Goal: Task Accomplishment & Management: Manage account settings

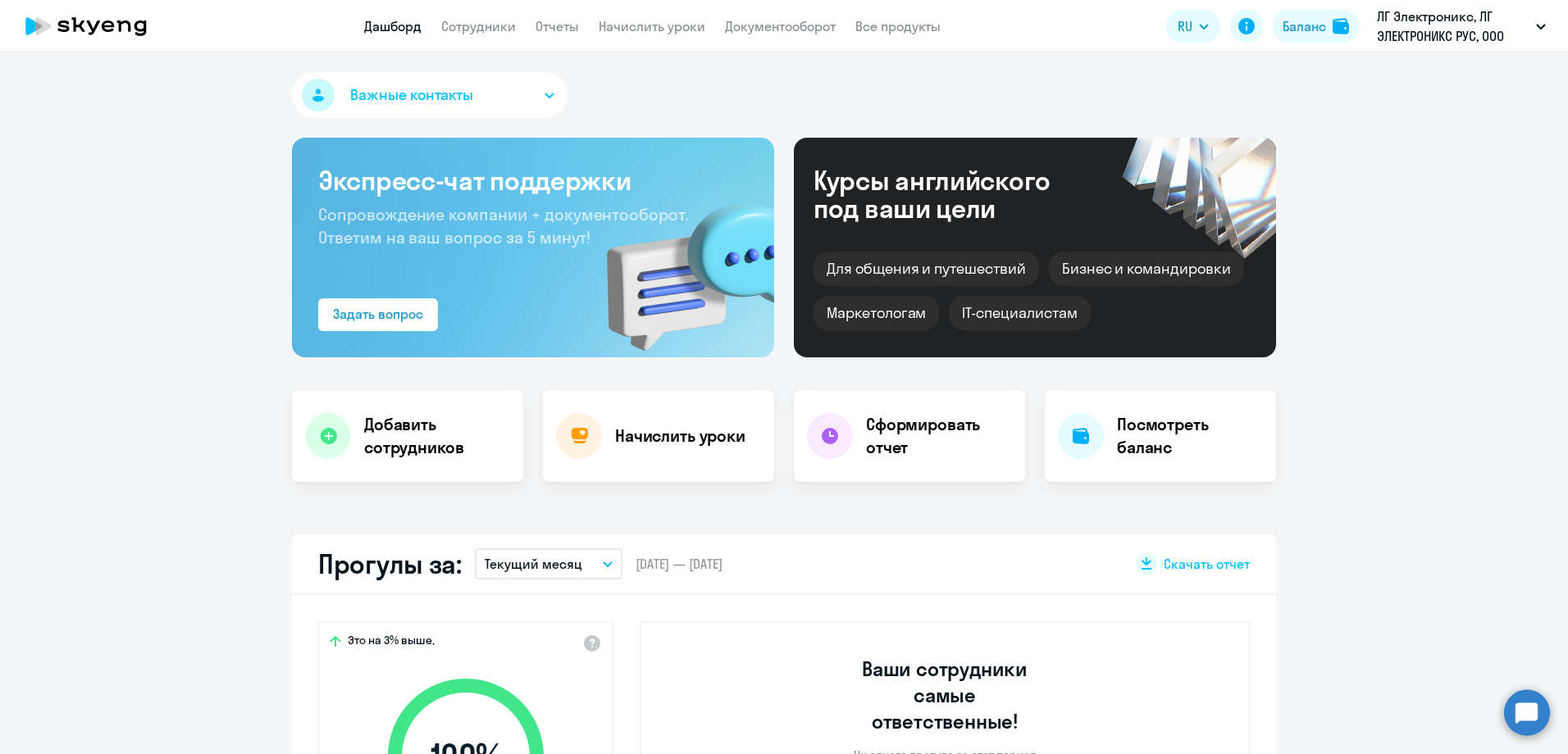
select select "30"
click at [495, 25] on link "Сотрудники" at bounding box center [478, 26] width 75 height 16
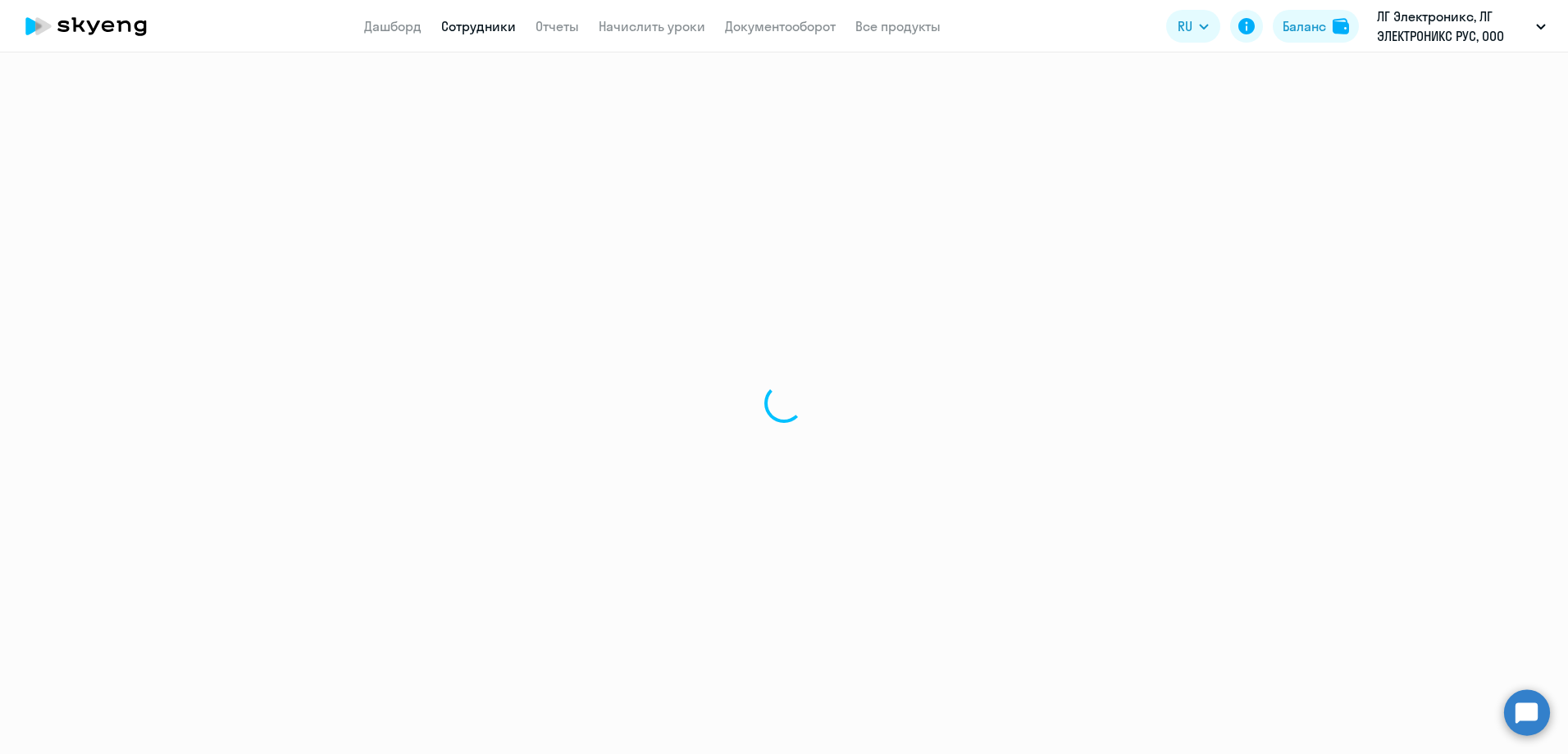
select select "30"
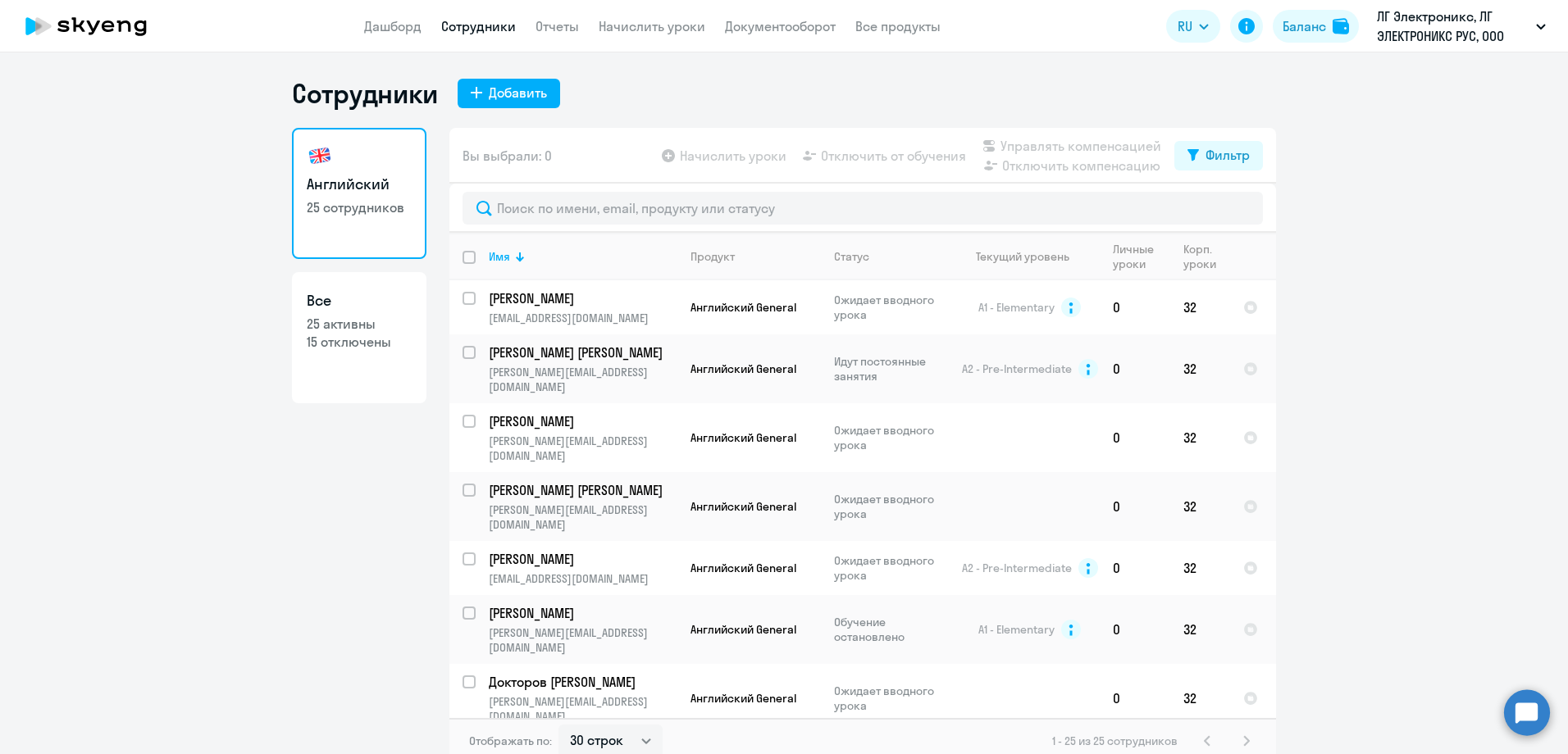
click at [1230, 245] on th at bounding box center [1253, 255] width 46 height 47
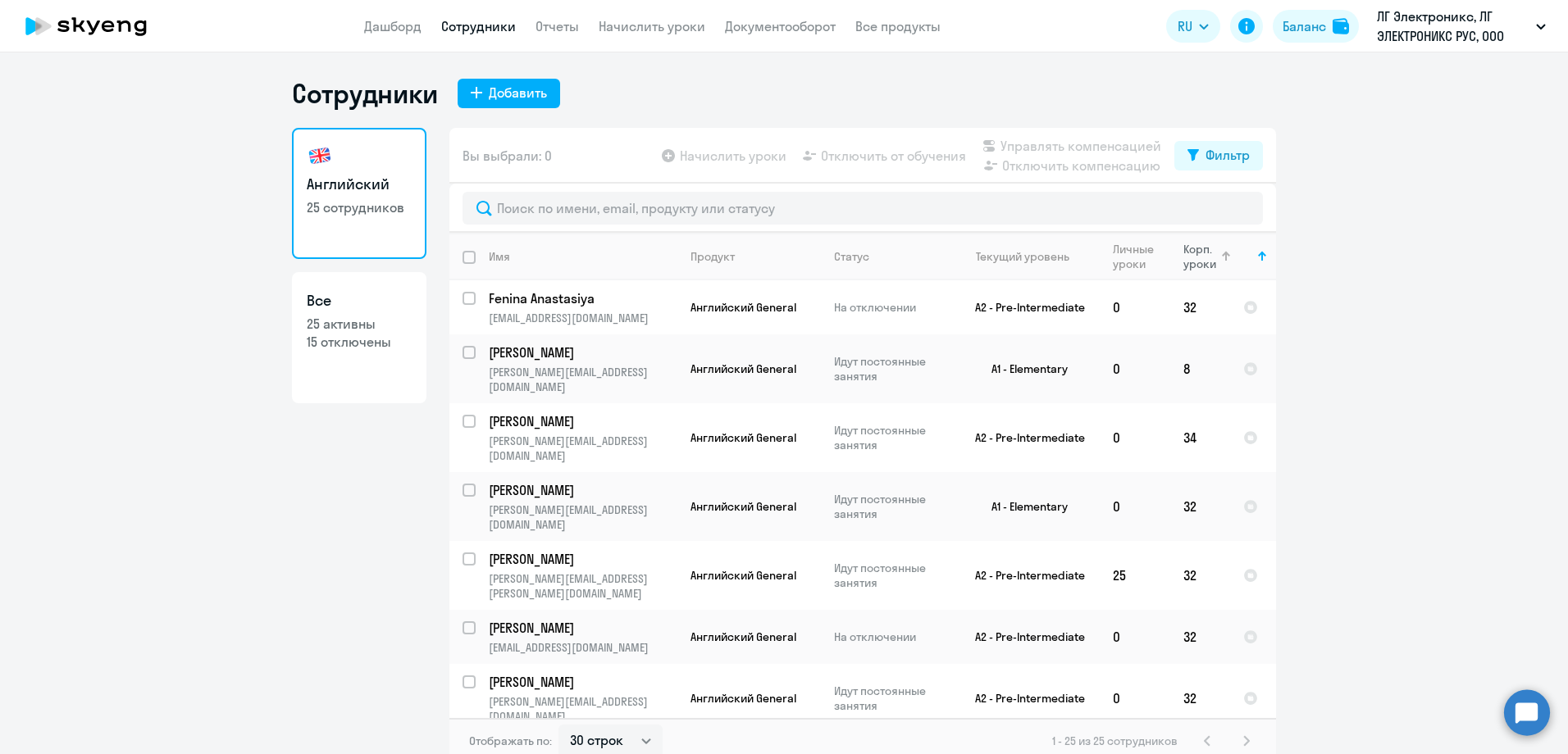
click at [1194, 255] on div "Корп. уроки" at bounding box center [1199, 256] width 33 height 30
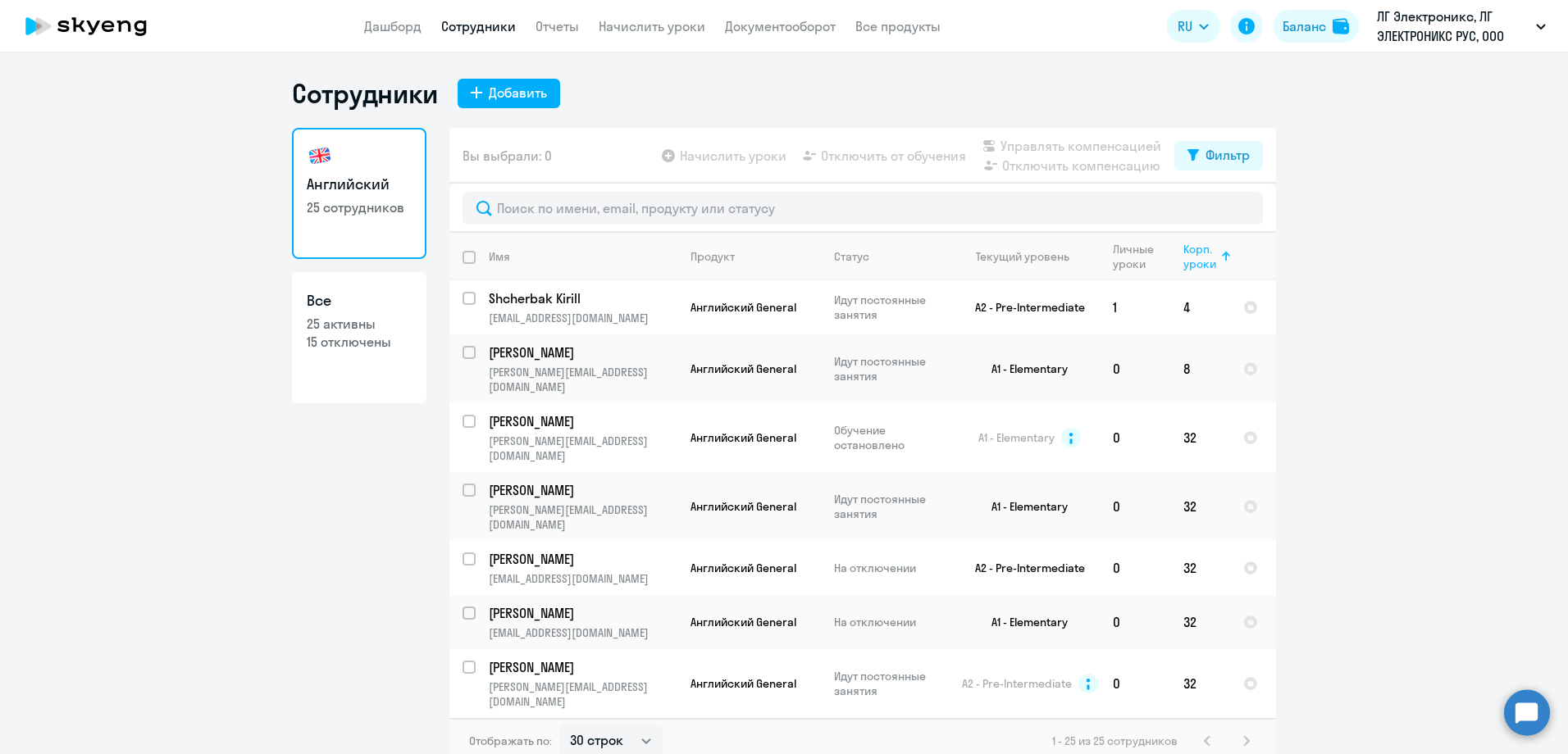
click at [1194, 255] on div "Корп. уроки" at bounding box center [1199, 256] width 33 height 30
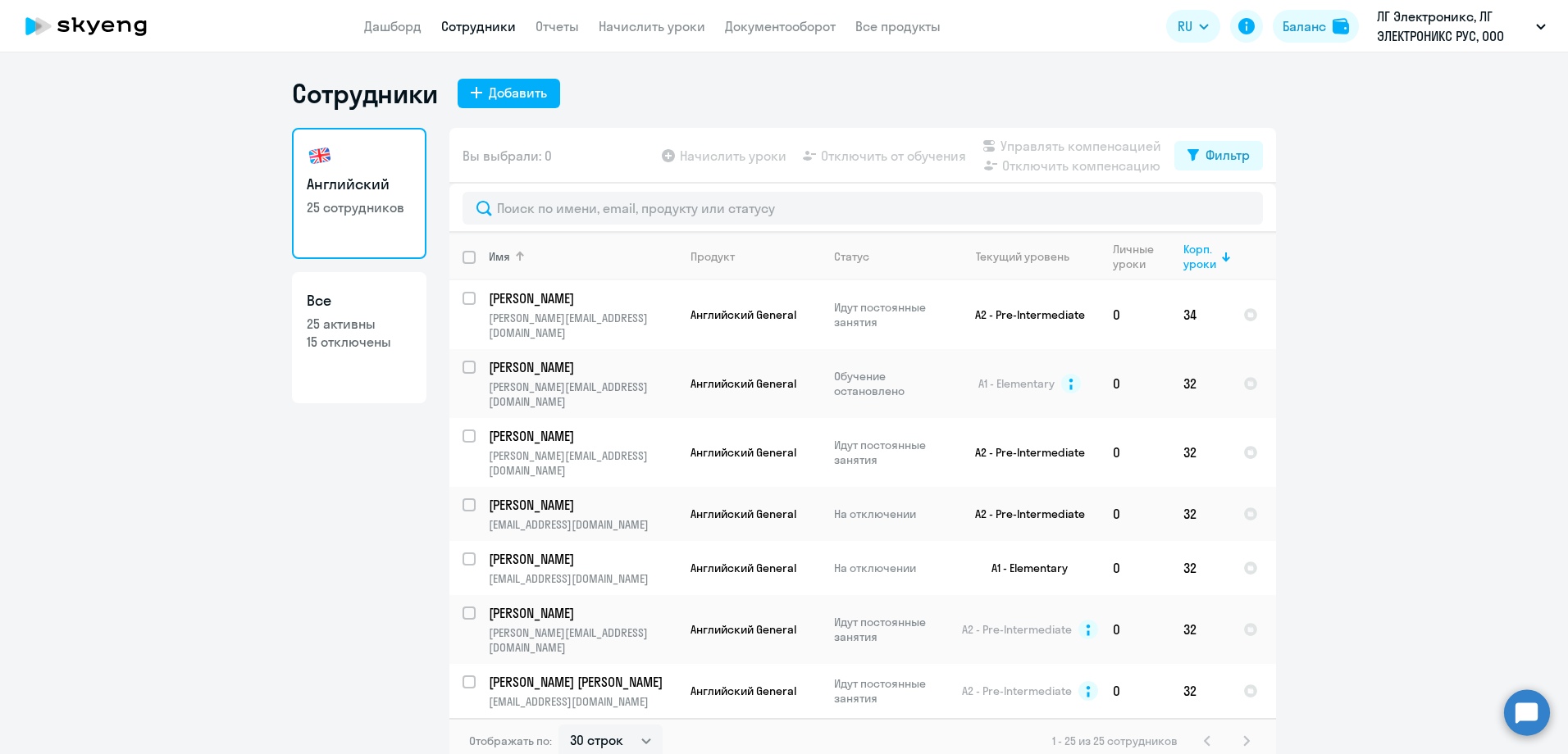
click at [556, 260] on div "Имя" at bounding box center [582, 255] width 187 height 14
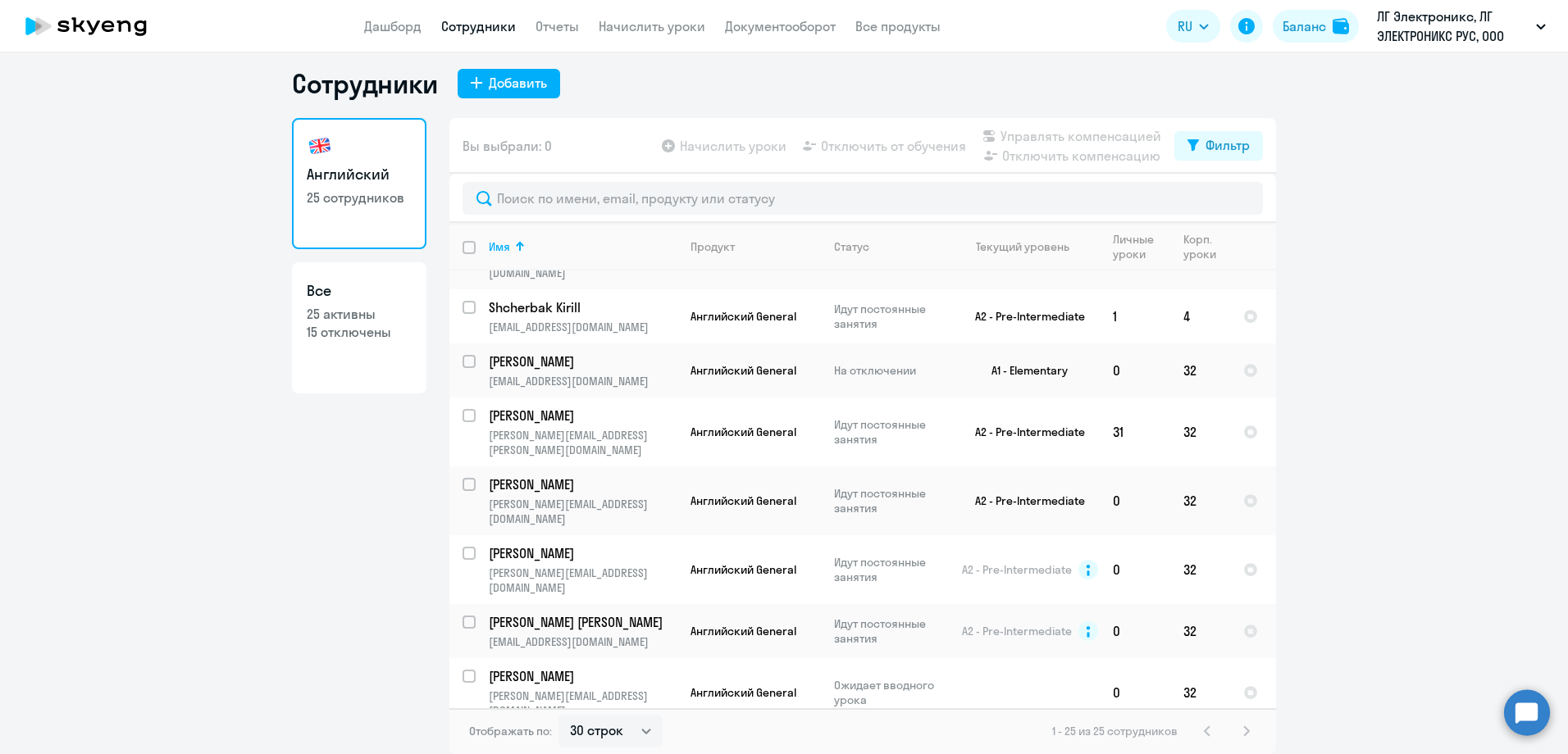
scroll to position [902, 0]
